Goal: Book appointment/travel/reservation

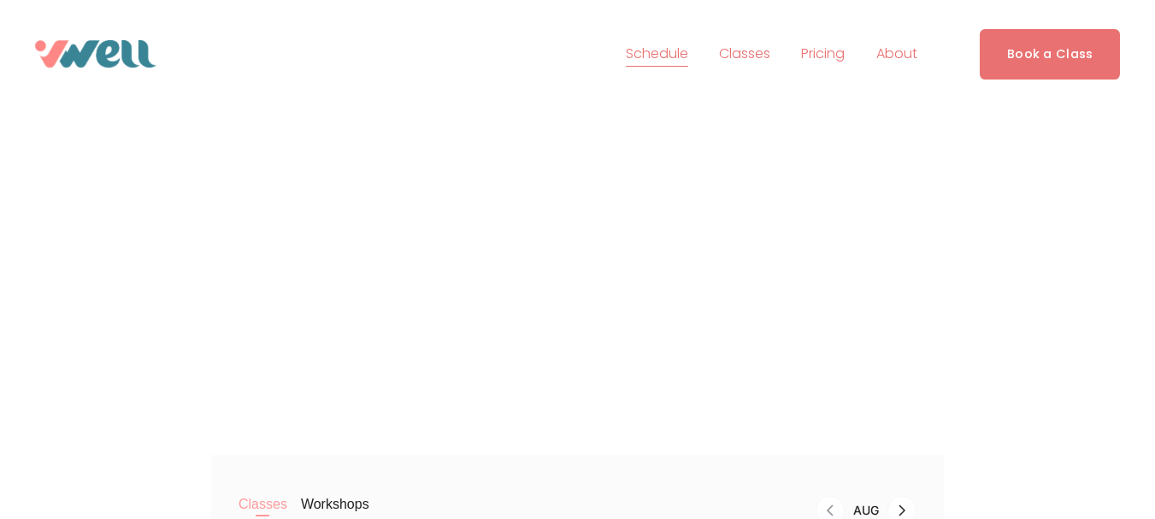
click at [1027, 31] on link "Book a Class" at bounding box center [1049, 54] width 141 height 50
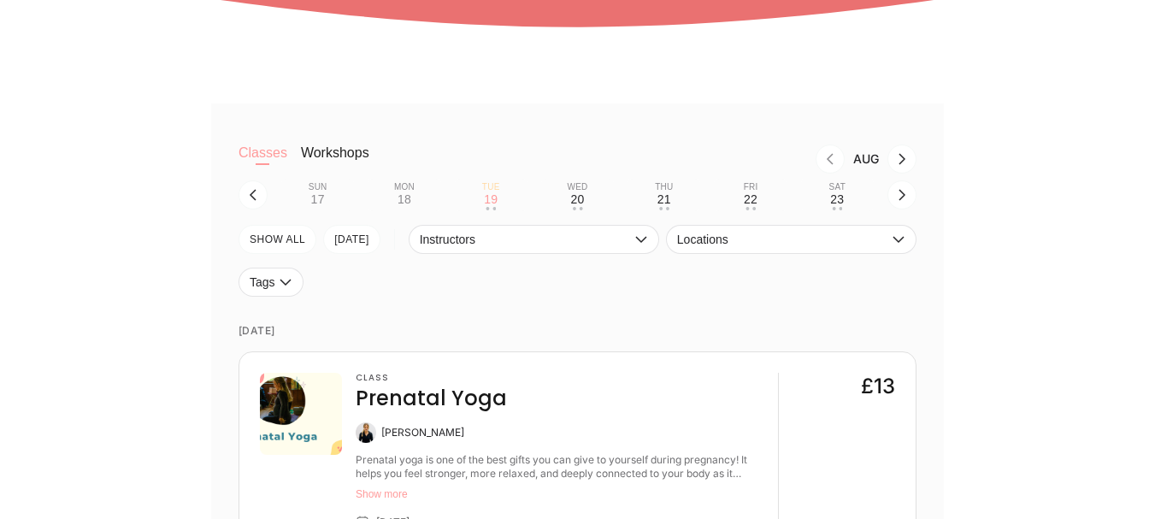
scroll to position [64, 0]
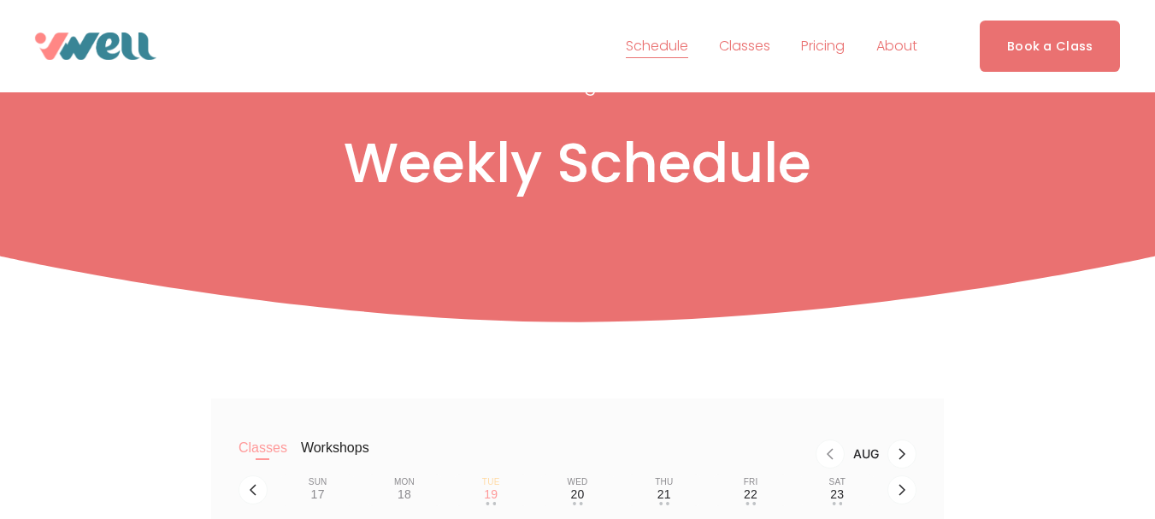
click at [1117, 43] on link "Book a Class" at bounding box center [1049, 46] width 141 height 50
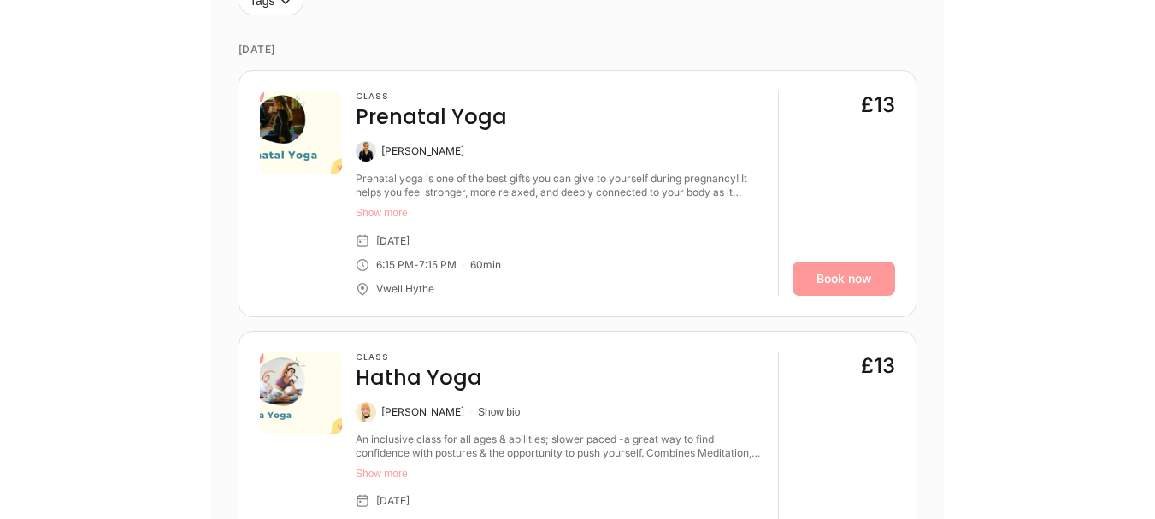
scroll to position [666, 0]
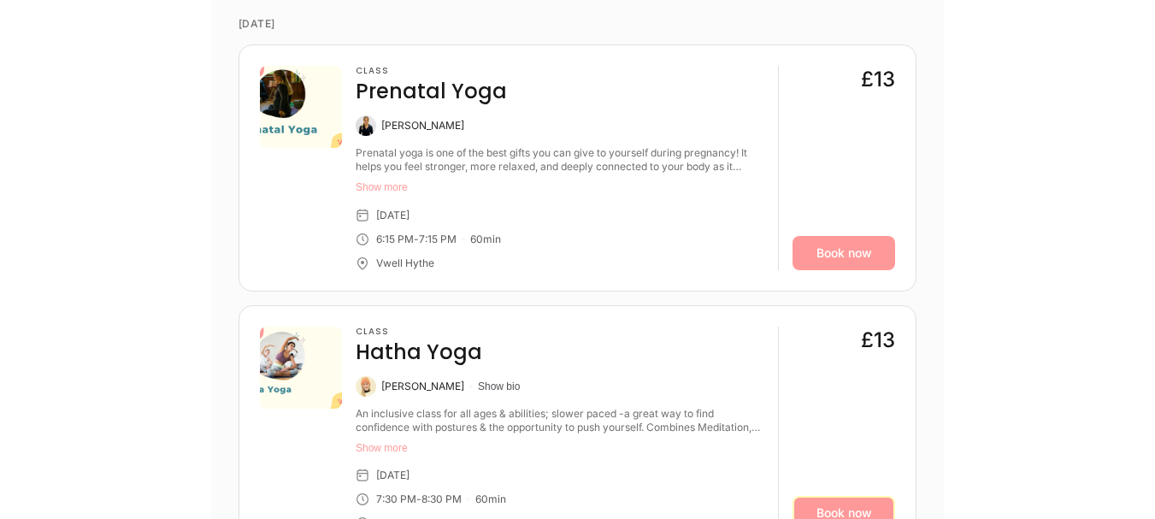
click at [875, 501] on link "Book now" at bounding box center [843, 513] width 103 height 34
